Goal: Task Accomplishment & Management: Use online tool/utility

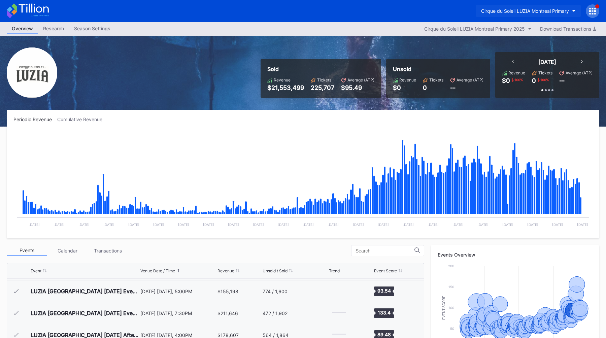
click at [490, 12] on div "Cirque du Soleil LUZIA Montreal Primary" at bounding box center [525, 11] width 88 height 6
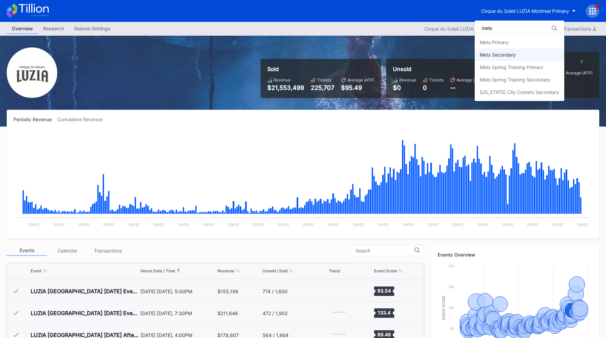
type input "mets"
click at [499, 51] on div "Mets Secondary" at bounding box center [520, 54] width 90 height 12
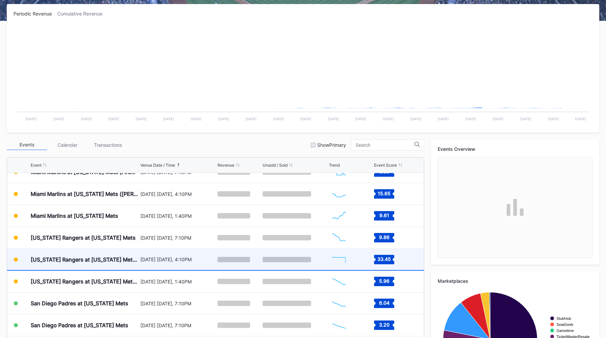
scroll to position [1499, 0]
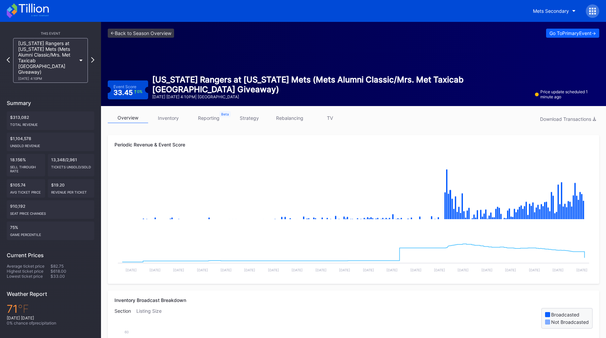
click at [249, 114] on link "strategy" at bounding box center [249, 118] width 40 height 10
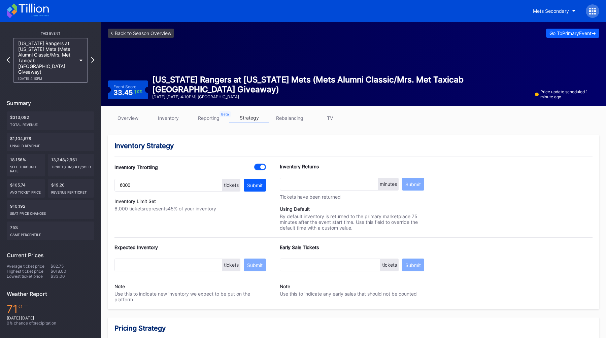
click at [137, 119] on link "overview" at bounding box center [128, 118] width 40 height 10
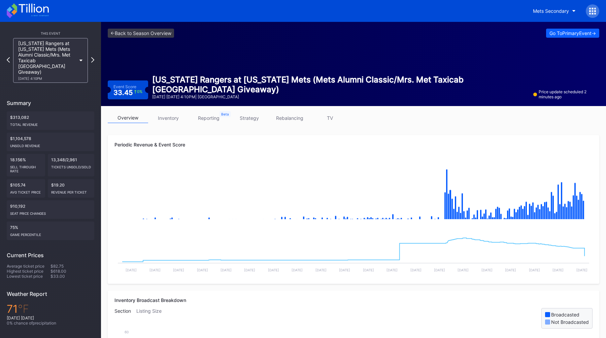
click at [242, 117] on link "strategy" at bounding box center [249, 118] width 40 height 10
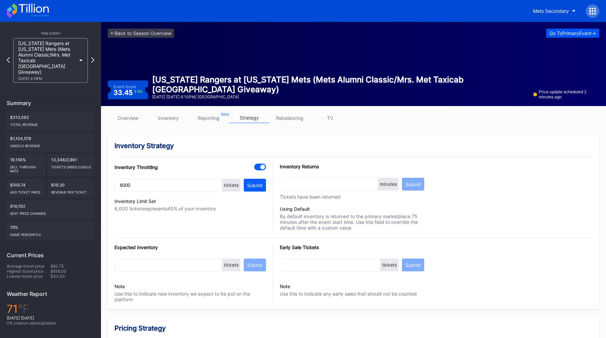
click at [588, 35] on div "Go To Primary Event ->" at bounding box center [573, 33] width 46 height 6
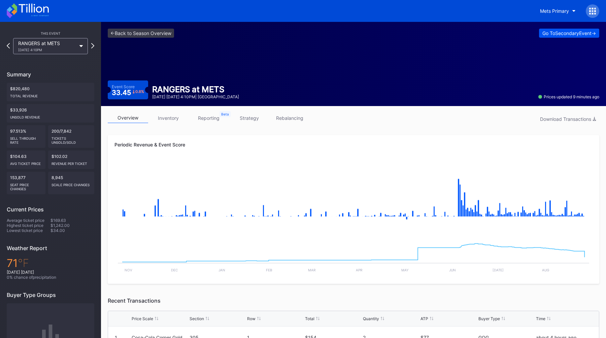
click at [578, 33] on div "Go To Secondary Event ->" at bounding box center [569, 33] width 54 height 6
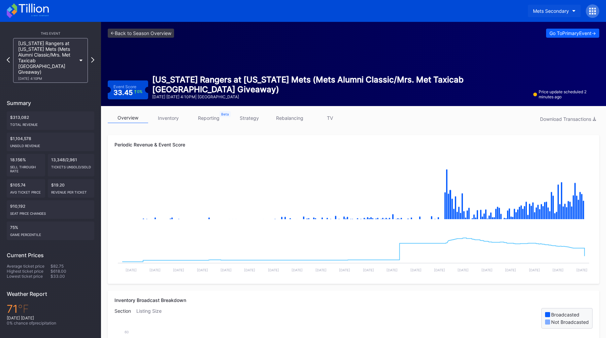
click at [541, 11] on div "Mets Secondary" at bounding box center [551, 11] width 36 height 6
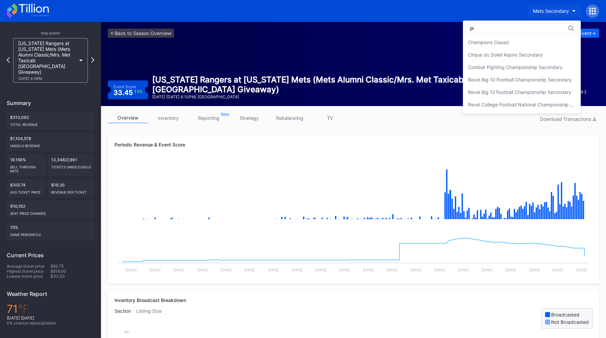
type input "p"
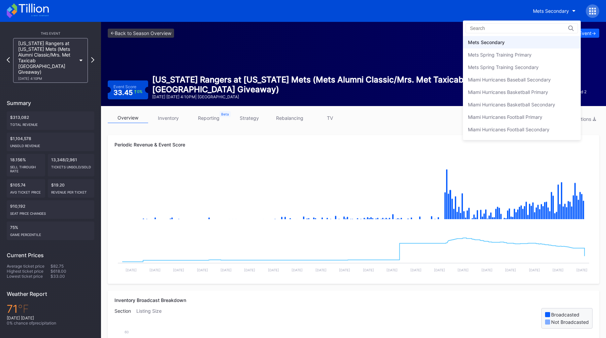
click at [495, 26] on input at bounding box center [499, 28] width 59 height 5
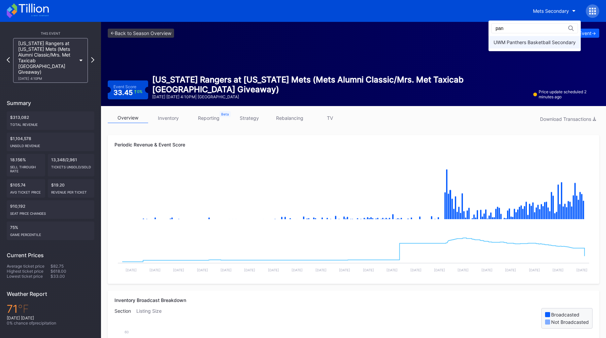
type input "pan"
click at [506, 40] on div "UWM Panthers Basketball Secondary" at bounding box center [535, 42] width 82 height 6
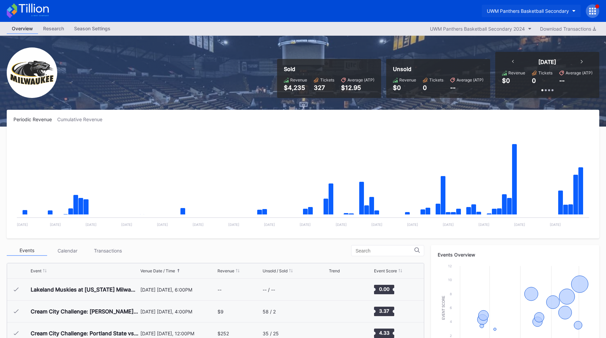
click at [506, 14] on button "UWM Panthers Basketball Secondary" at bounding box center [531, 11] width 99 height 12
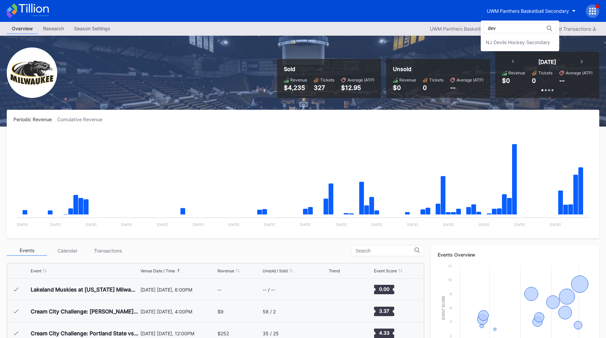
click at [511, 29] on input "dev" at bounding box center [517, 28] width 59 height 5
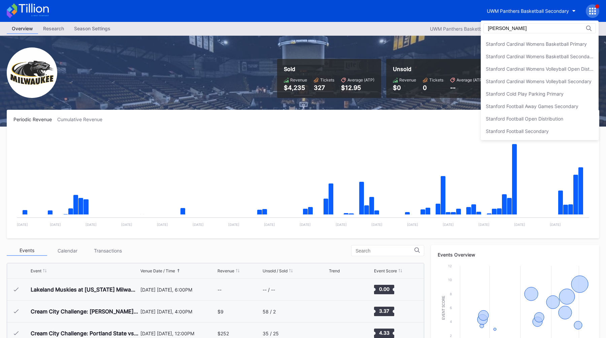
scroll to position [61, 0]
type input "stanf"
click at [537, 122] on div "Stanford Football Open Distribution" at bounding box center [540, 118] width 118 height 12
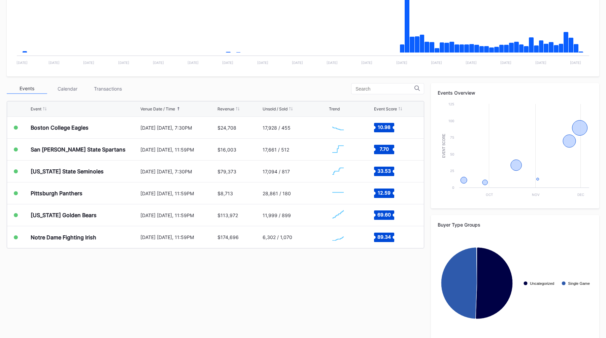
scroll to position [171, 0]
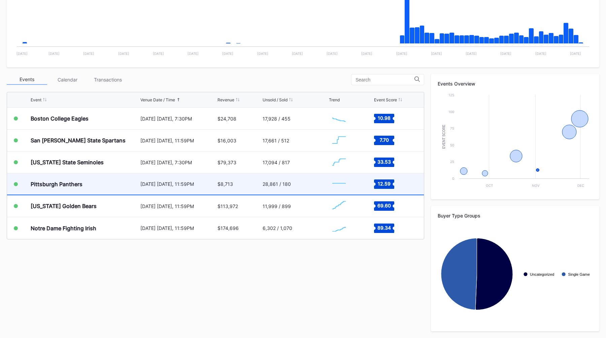
click at [194, 182] on div "[DATE] [DATE], 11:59PM" at bounding box center [178, 184] width 76 height 6
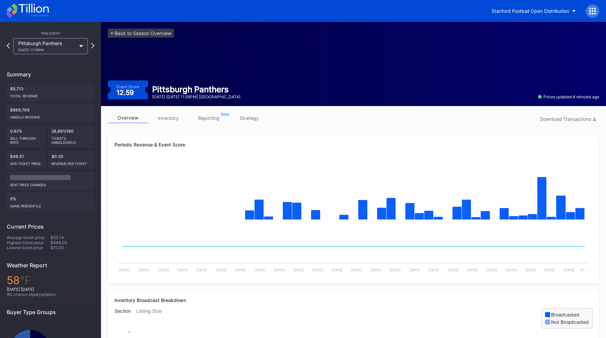
click at [256, 118] on link "strategy" at bounding box center [249, 118] width 40 height 10
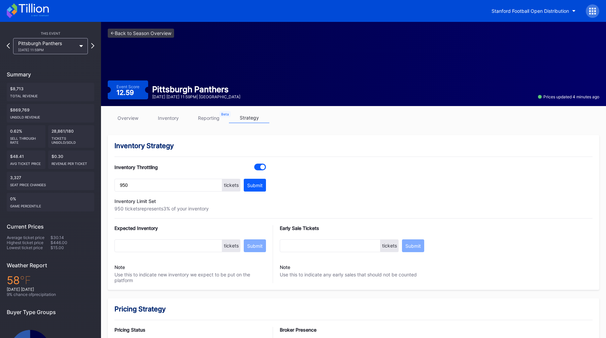
click at [162, 120] on link "inventory" at bounding box center [168, 118] width 40 height 10
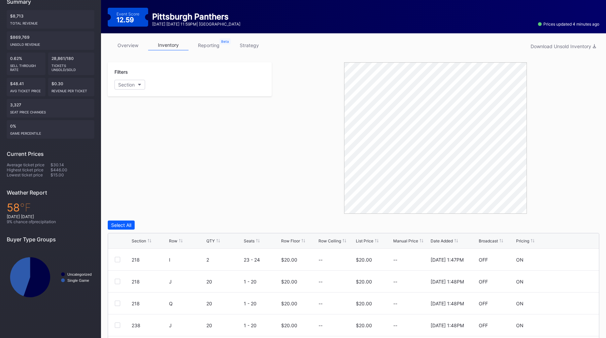
scroll to position [72, 0]
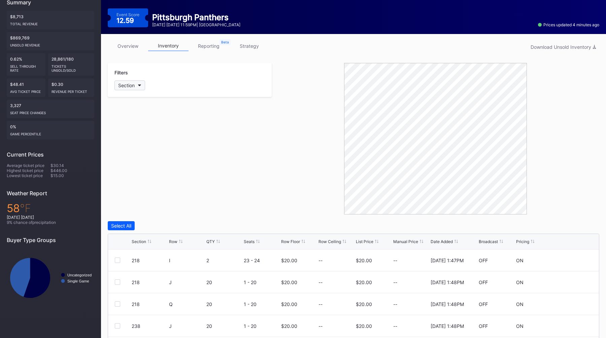
click at [138, 84] on button "Section" at bounding box center [129, 85] width 31 height 10
type input "g"
click at [124, 126] on div "General Admission" at bounding box center [153, 123] width 78 height 12
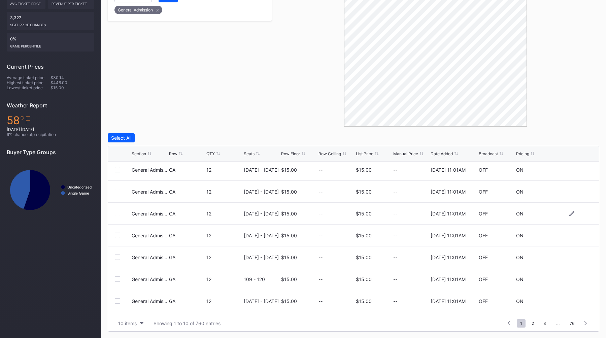
scroll to position [66, 0]
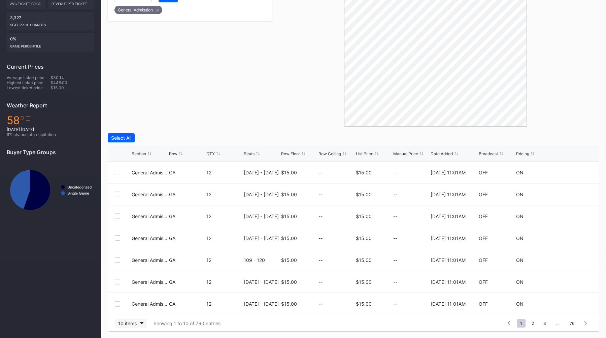
click at [122, 321] on div "10 items" at bounding box center [127, 324] width 19 height 6
click at [127, 308] on div "200 items" at bounding box center [131, 306] width 22 height 6
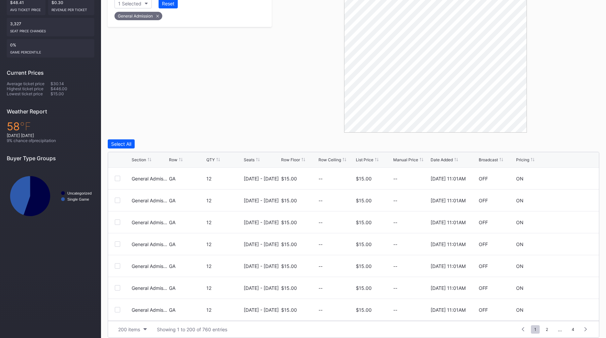
scroll to position [160, 0]
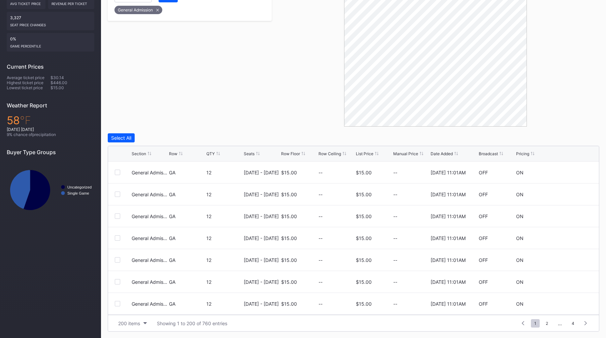
click at [488, 154] on div "Broadcast" at bounding box center [488, 153] width 19 height 5
click at [488, 153] on div "Broadcast" at bounding box center [488, 153] width 19 height 5
click at [329, 88] on div at bounding box center [436, 51] width 328 height 152
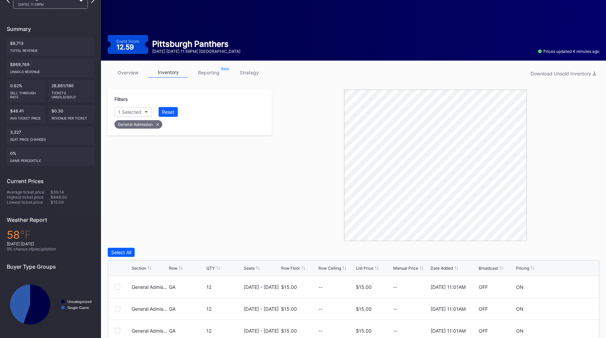
scroll to position [0, 0]
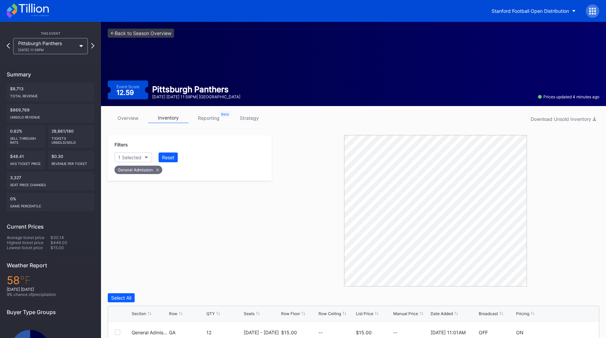
click at [135, 120] on link "overview" at bounding box center [128, 118] width 40 height 10
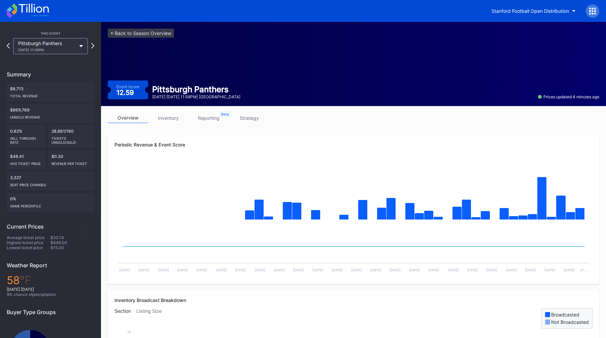
click at [251, 115] on link "strategy" at bounding box center [249, 118] width 40 height 10
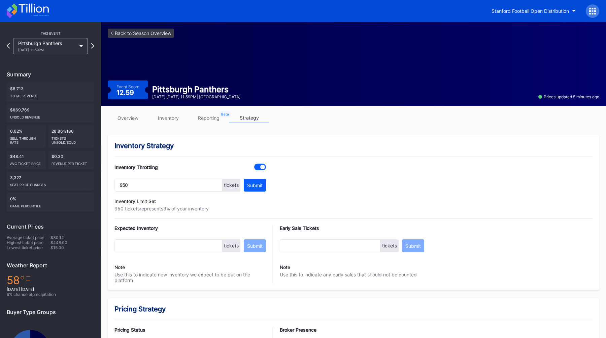
click at [204, 116] on link "reporting" at bounding box center [209, 118] width 40 height 10
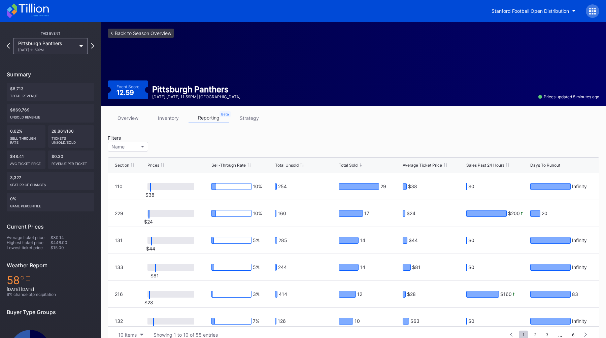
click at [290, 166] on div "Total Unsold" at bounding box center [287, 165] width 24 height 5
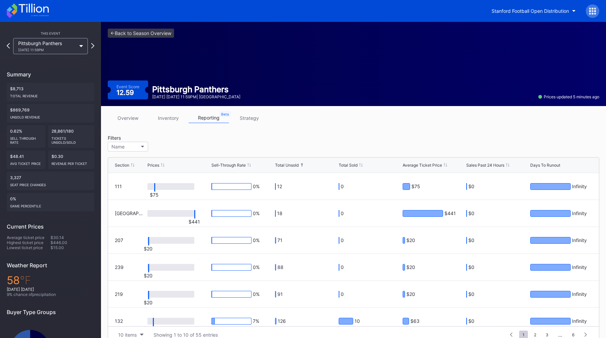
click at [290, 166] on div "Total Unsold" at bounding box center [287, 165] width 24 height 5
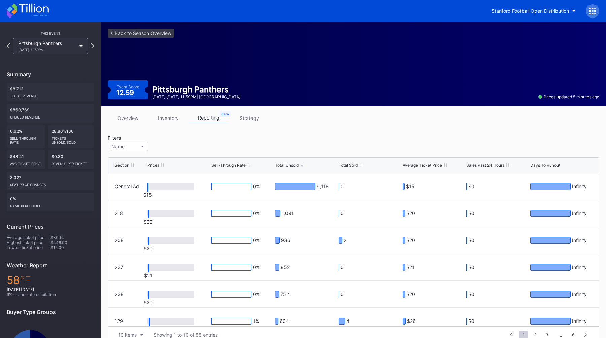
click at [266, 139] on div "Filters Name" at bounding box center [354, 144] width 492 height 19
